Goal: Navigation & Orientation: Go to known website

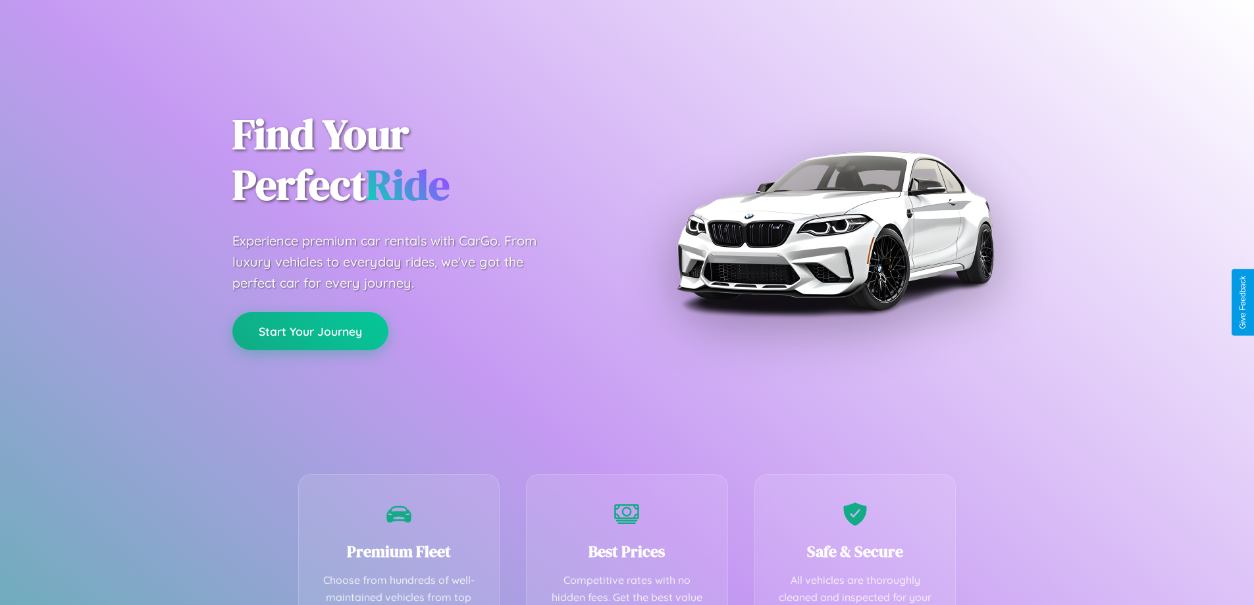
click at [310, 332] on button "Start Your Journey" at bounding box center [310, 331] width 156 height 38
click at [310, 330] on button "Start Your Journey" at bounding box center [310, 331] width 156 height 38
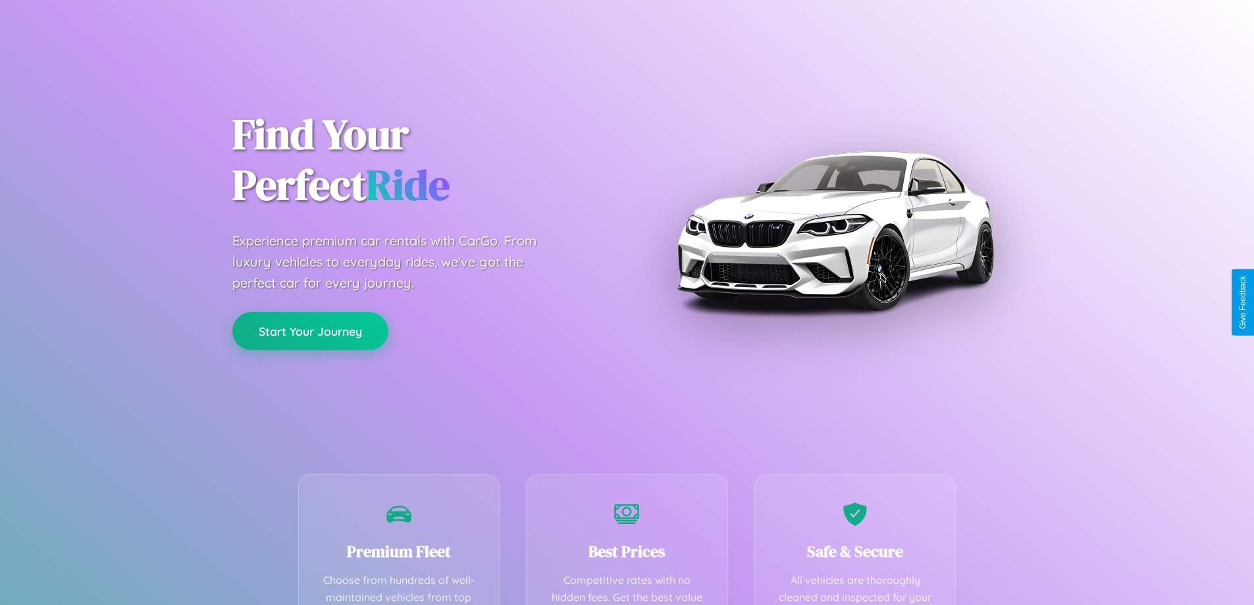
click at [310, 330] on button "Start Your Journey" at bounding box center [310, 331] width 156 height 38
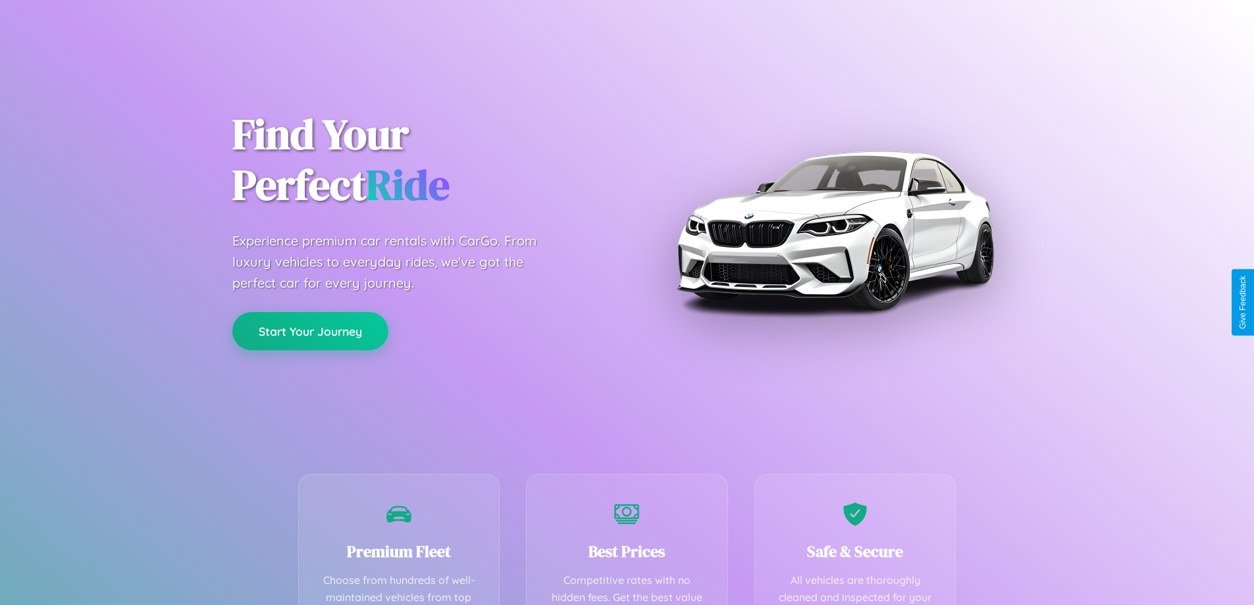
click at [310, 330] on button "Start Your Journey" at bounding box center [310, 331] width 156 height 38
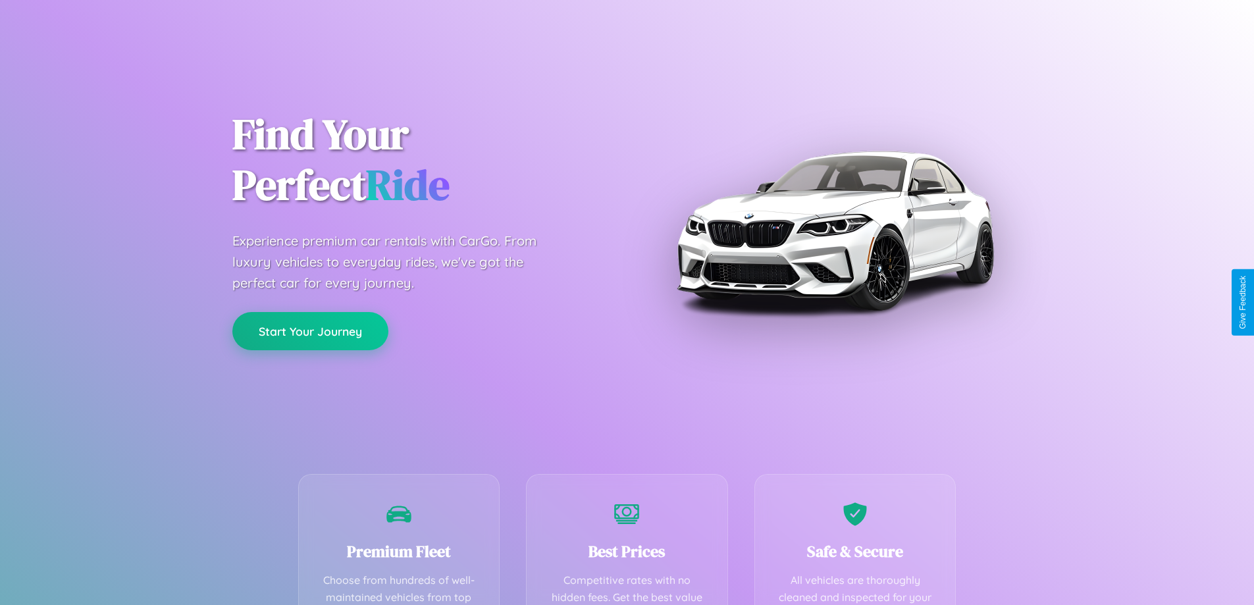
click at [310, 330] on button "Start Your Journey" at bounding box center [310, 331] width 156 height 38
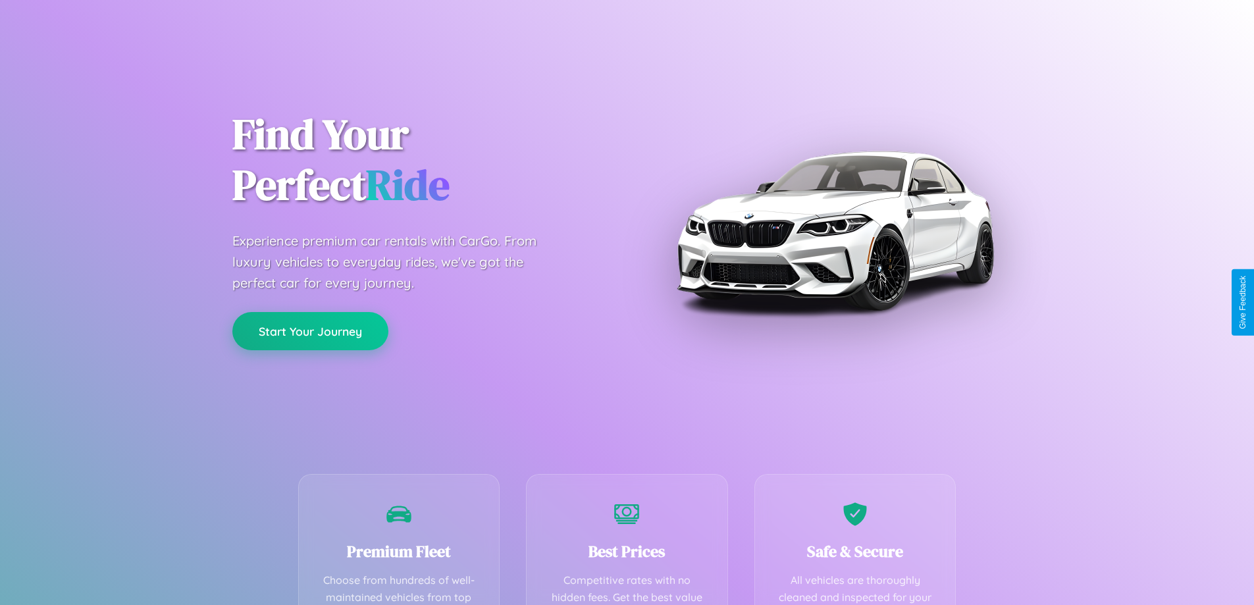
click at [310, 330] on button "Start Your Journey" at bounding box center [310, 331] width 156 height 38
